Goal: Task Accomplishment & Management: Manage account settings

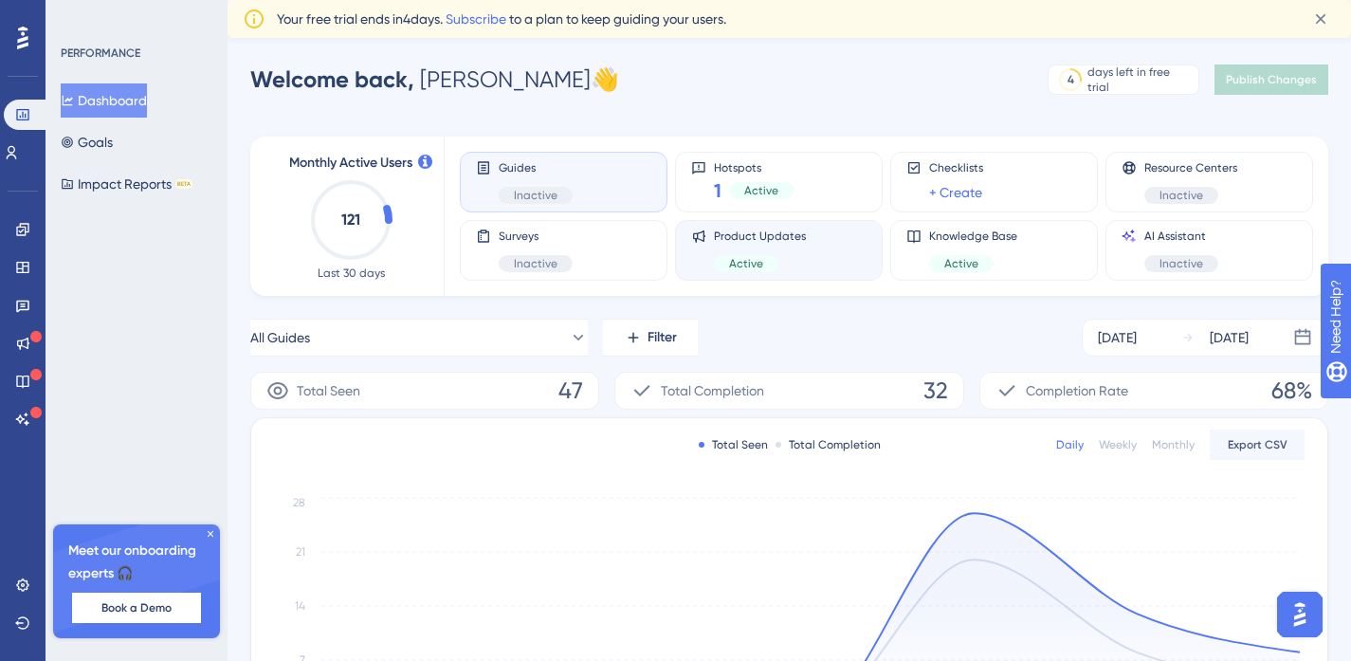
click at [796, 240] on span "Product Updates" at bounding box center [760, 235] width 92 height 15
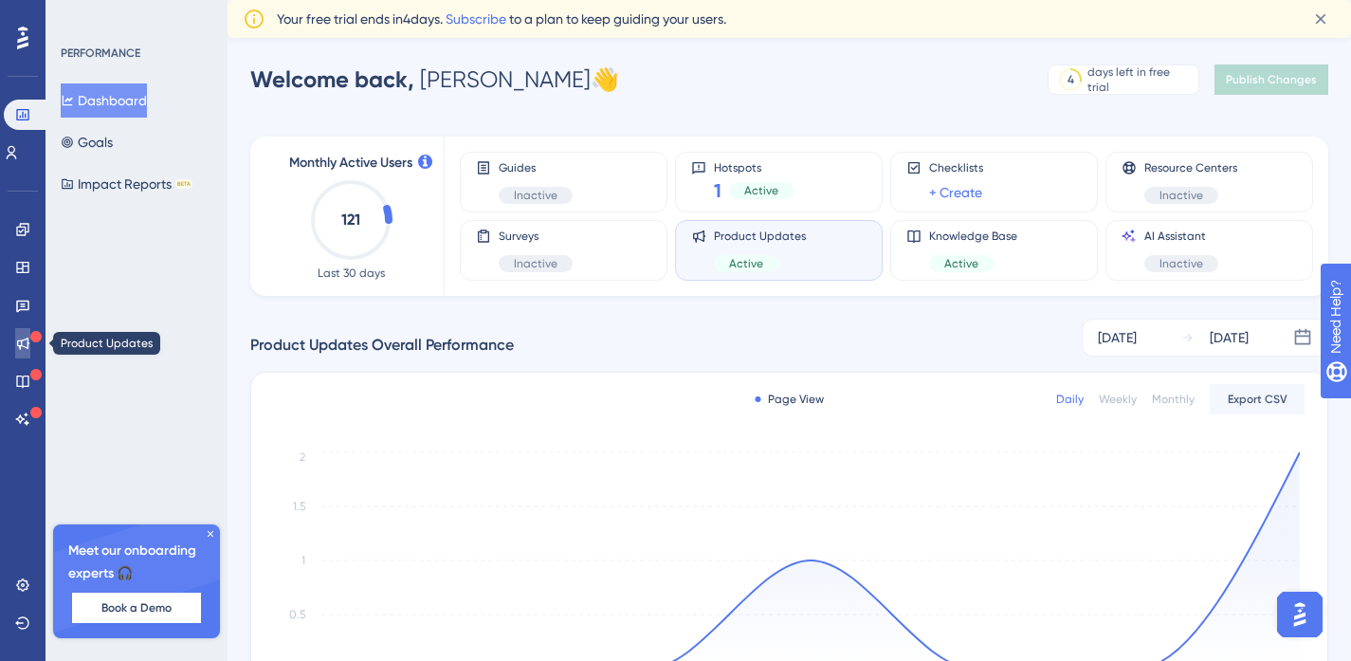
click at [22, 340] on icon at bounding box center [23, 343] width 12 height 12
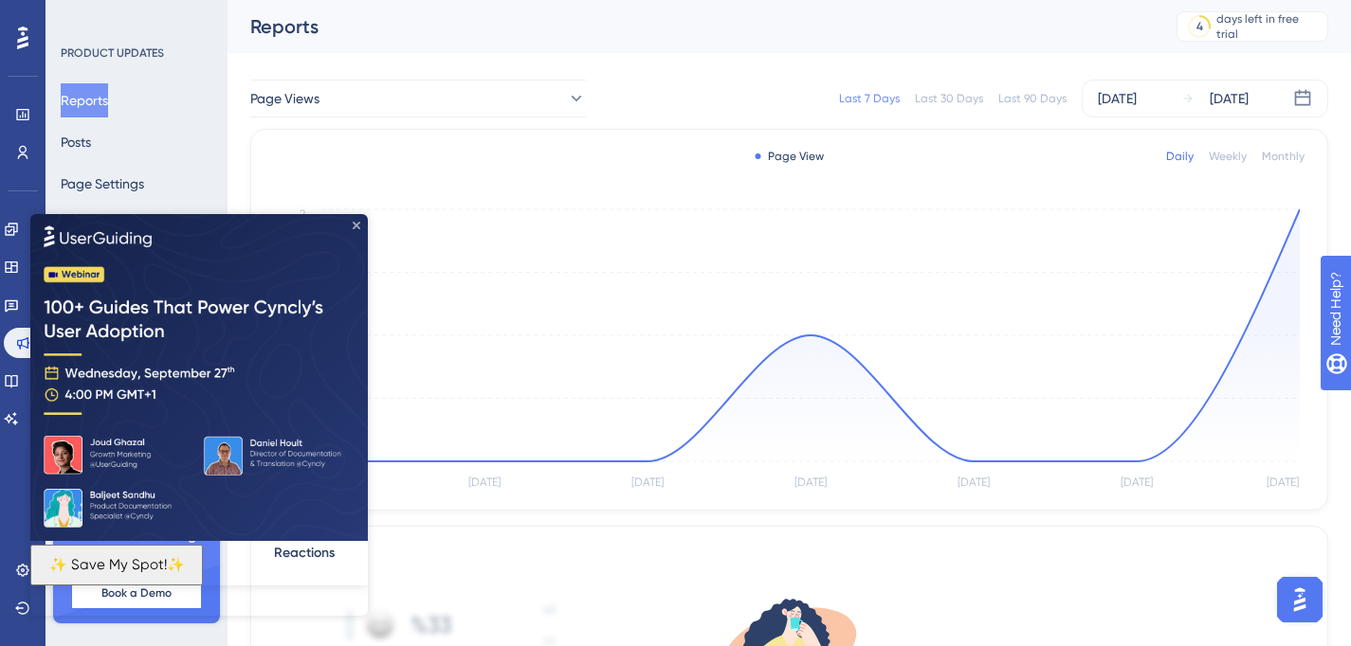
click at [356, 226] on icon "Close Preview" at bounding box center [357, 225] width 8 height 8
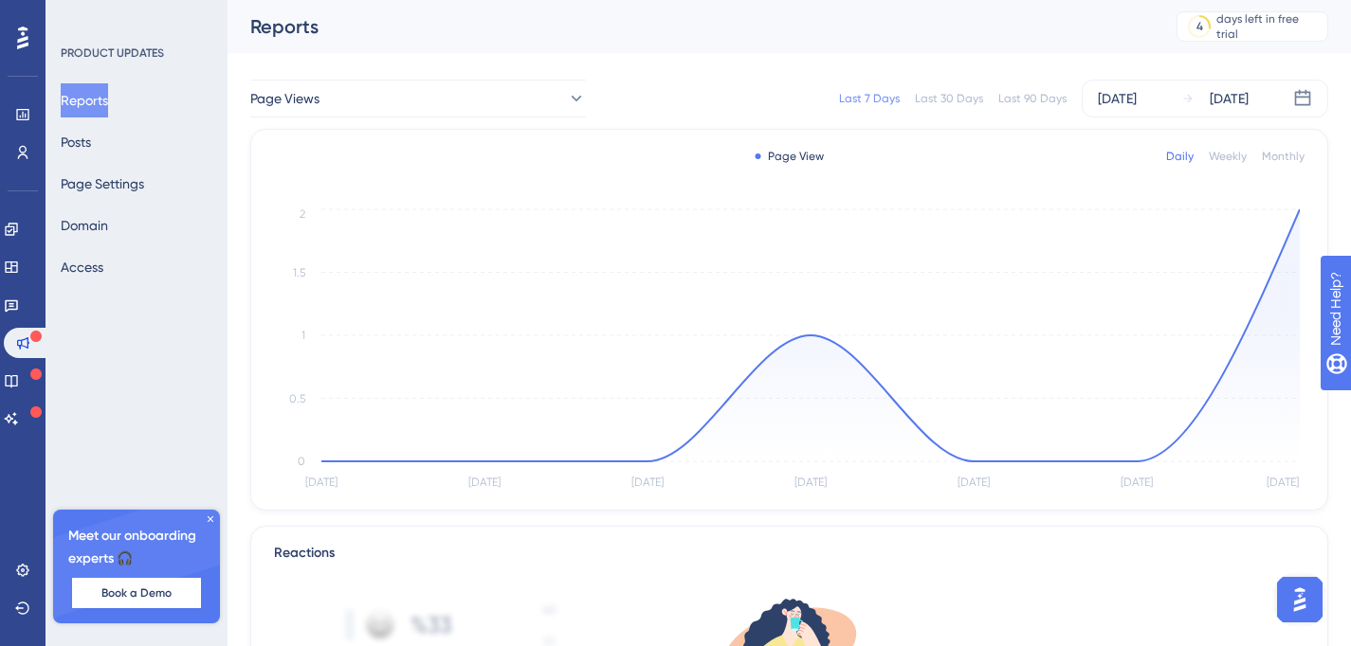
click at [18, 32] on icon at bounding box center [22, 38] width 11 height 25
click at [21, 119] on icon at bounding box center [22, 114] width 12 height 11
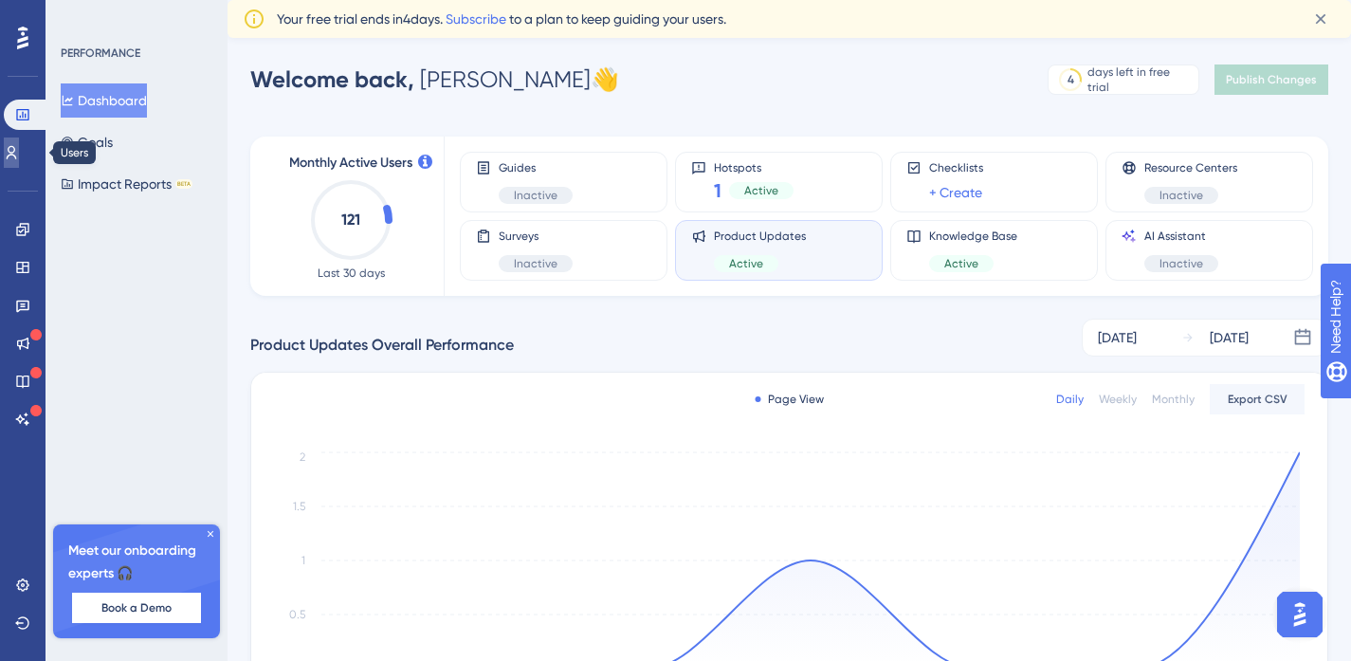
click at [19, 160] on link at bounding box center [11, 152] width 15 height 30
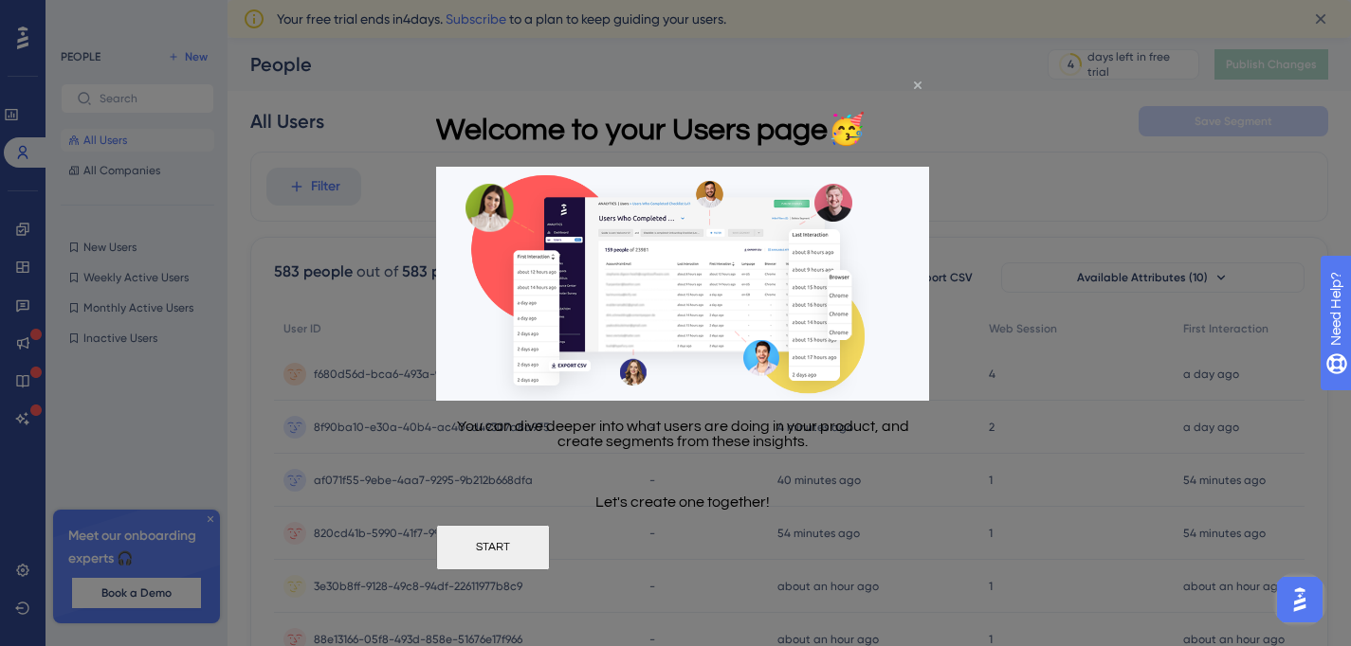
drag, startPoint x: 916, startPoint y: 86, endPoint x: 1260, endPoint y: 177, distance: 354.9
click at [916, 86] on icon "Close Preview" at bounding box center [918, 85] width 8 height 8
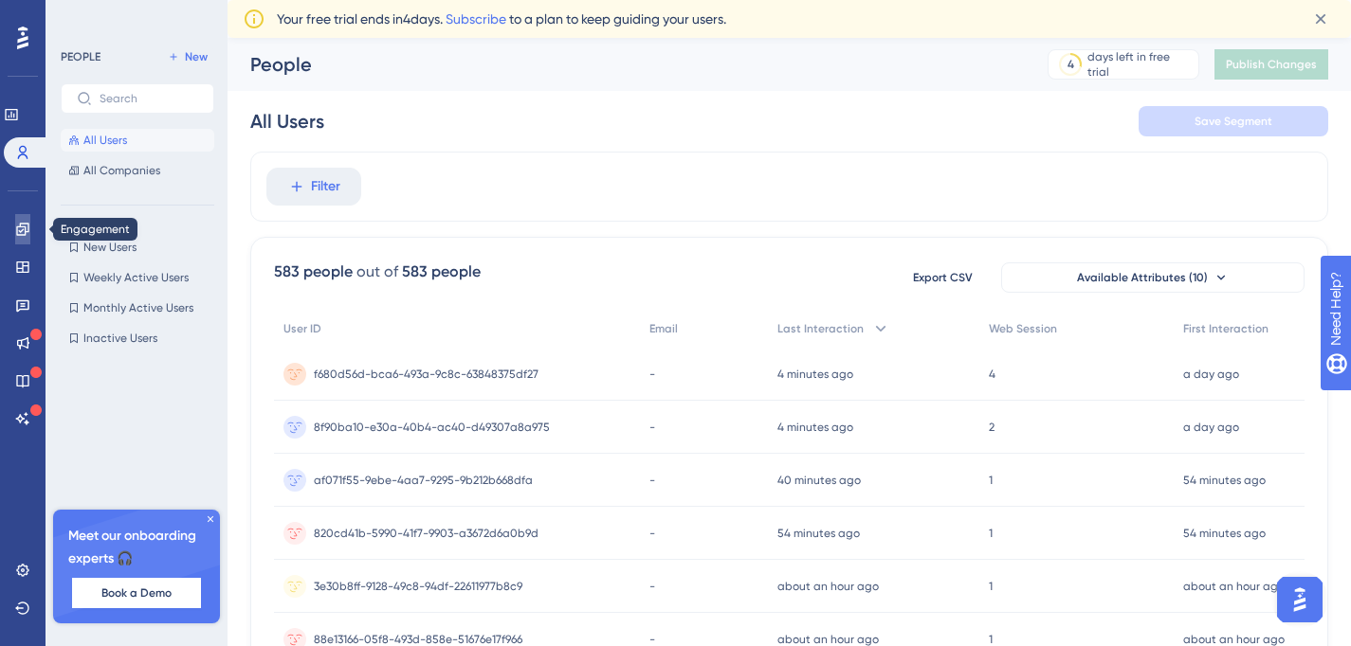
click at [25, 230] on icon at bounding box center [22, 229] width 12 height 12
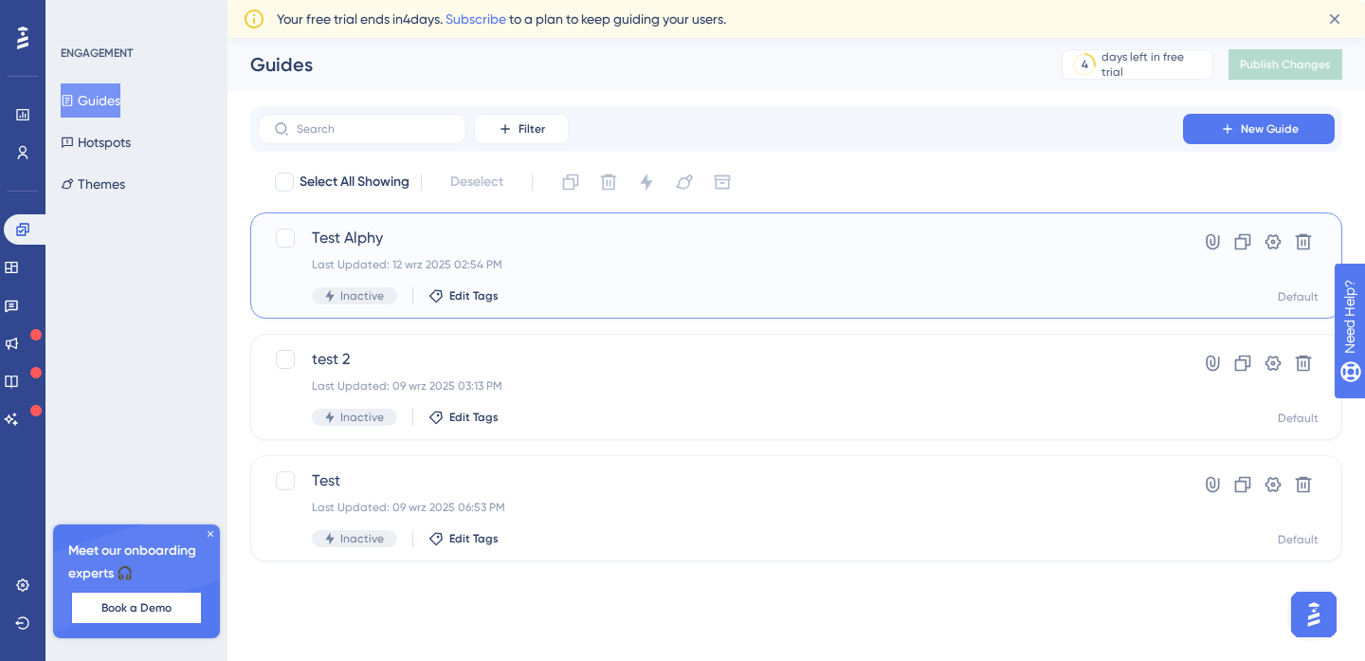
click at [763, 261] on div "Last Updated: 12 wrz 2025 02:54 PM" at bounding box center [720, 264] width 817 height 15
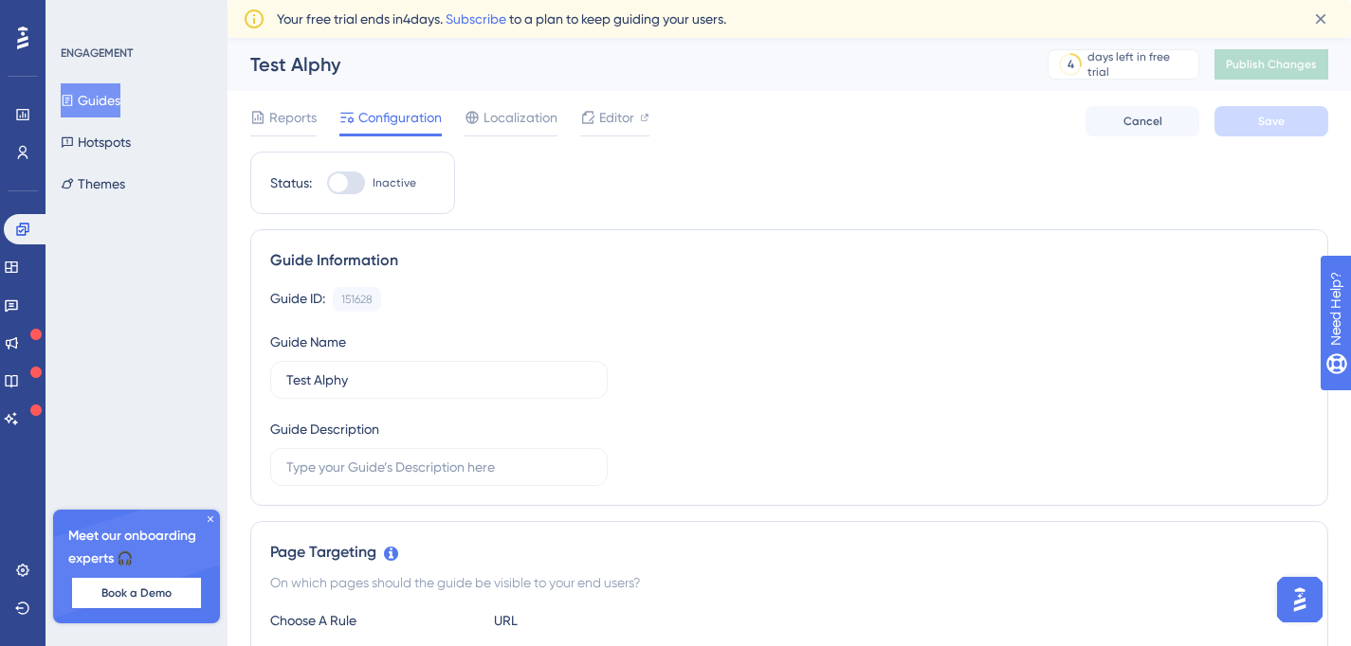
click at [343, 184] on div at bounding box center [338, 182] width 19 height 19
click at [327, 184] on input "Inactive" at bounding box center [326, 183] width 1 height 1
click at [1244, 122] on button "Save" at bounding box center [1271, 121] width 114 height 30
click at [350, 185] on div at bounding box center [353, 182] width 19 height 19
click at [327, 184] on input "Active" at bounding box center [326, 183] width 1 height 1
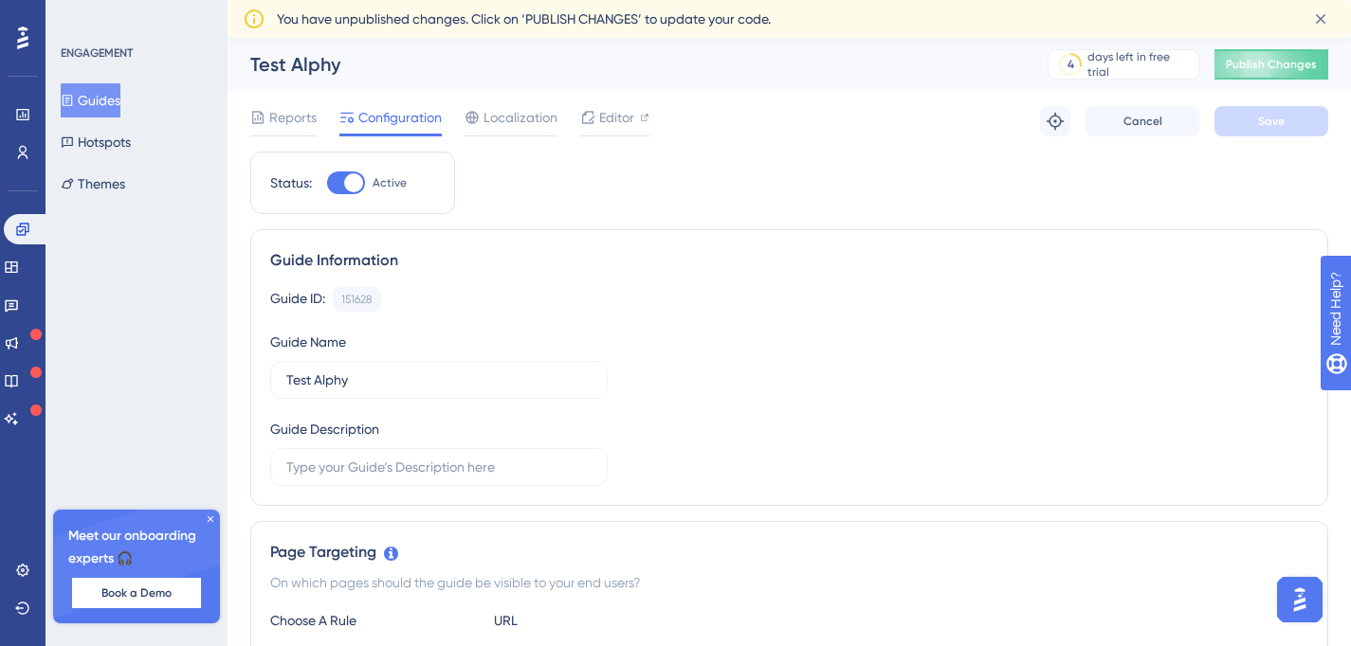
checkbox input "false"
click at [1257, 119] on button "Save" at bounding box center [1271, 121] width 114 height 30
